Goal: Transaction & Acquisition: Purchase product/service

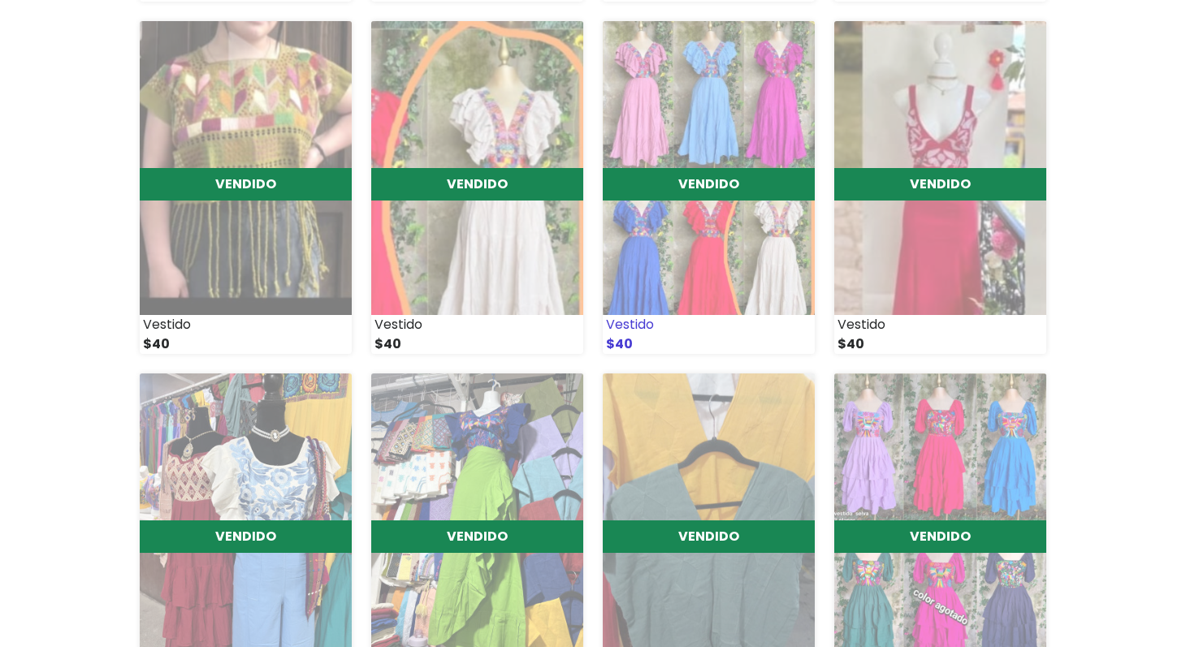
scroll to position [545, 0]
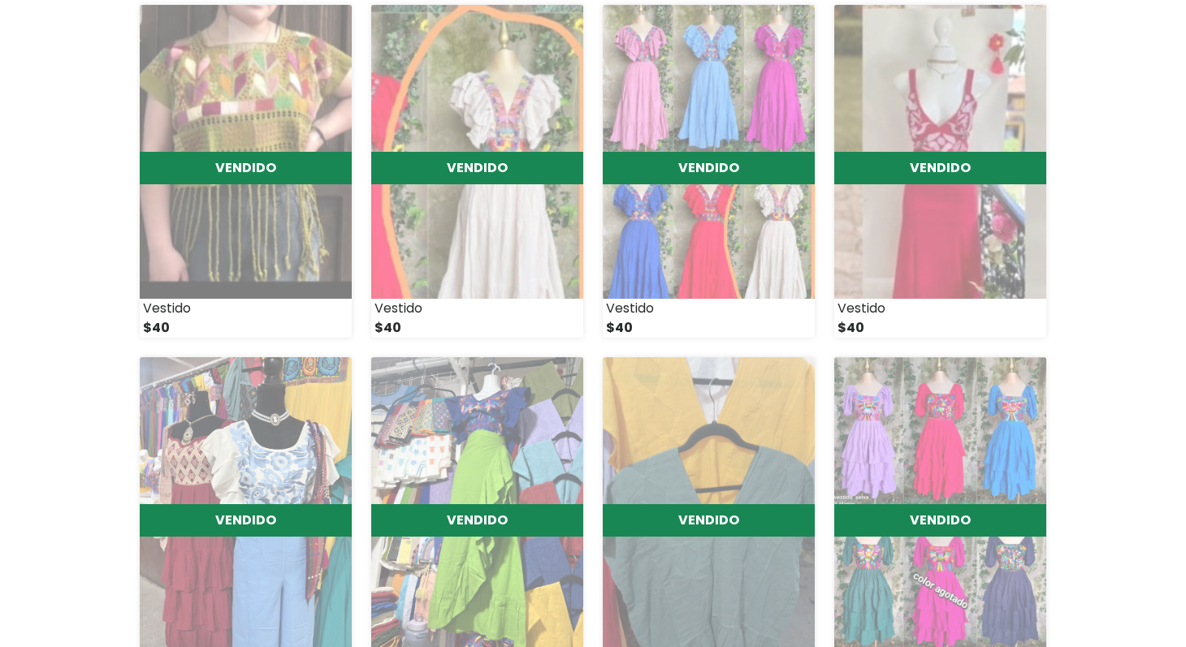
click at [111, 393] on div "mujerdemarbazar 1245 ventas Categorías Ver Todos Ropa nueva hombre Ropa nueva m…" at bounding box center [593, 328] width 1186 height 1649
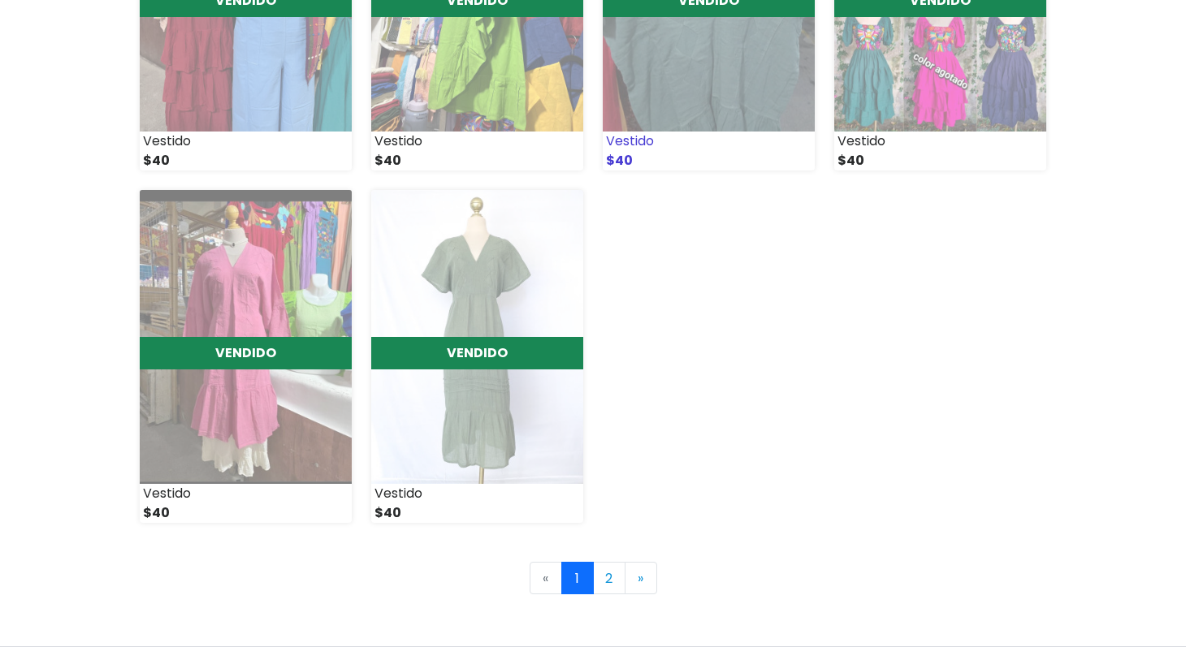
scroll to position [1071, 0]
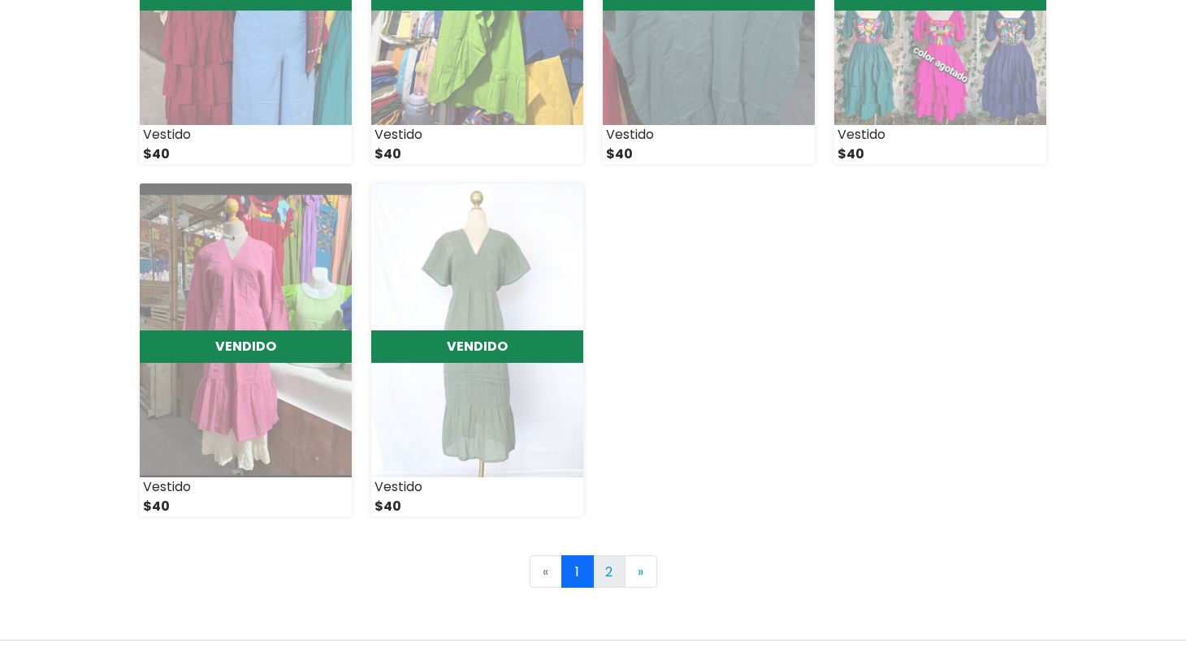
click at [607, 570] on link "2" at bounding box center [609, 571] width 32 height 32
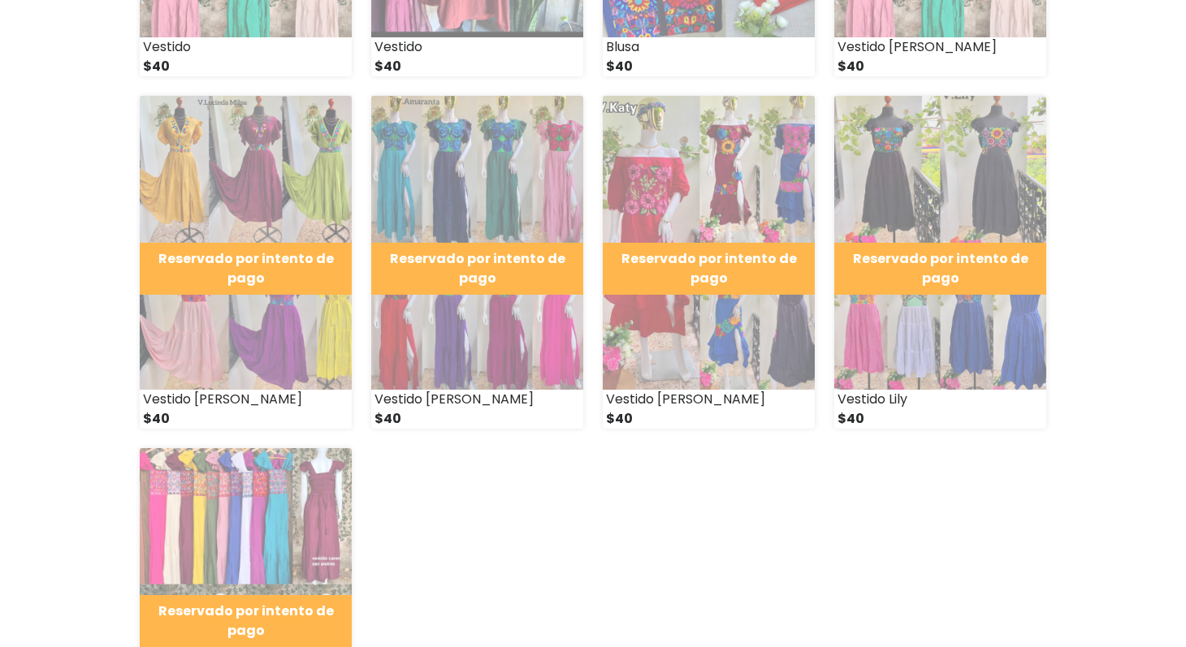
scroll to position [459, 0]
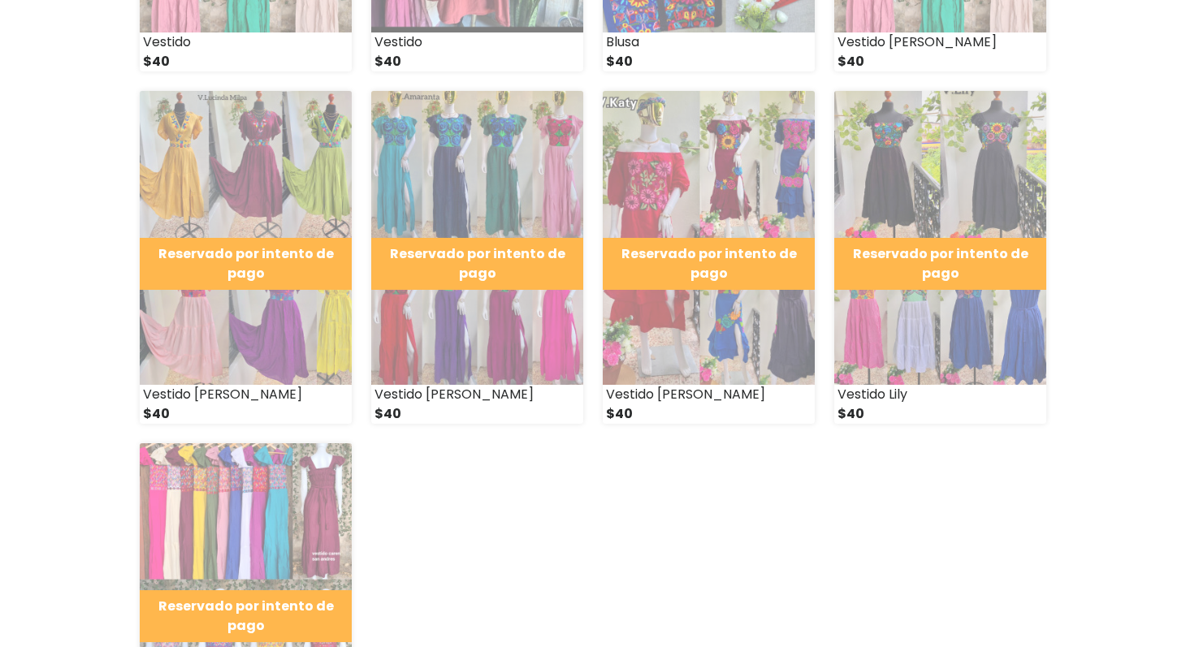
click at [278, 506] on img at bounding box center [246, 590] width 212 height 294
click at [278, 505] on img at bounding box center [246, 590] width 212 height 294
